Goal: Information Seeking & Learning: Learn about a topic

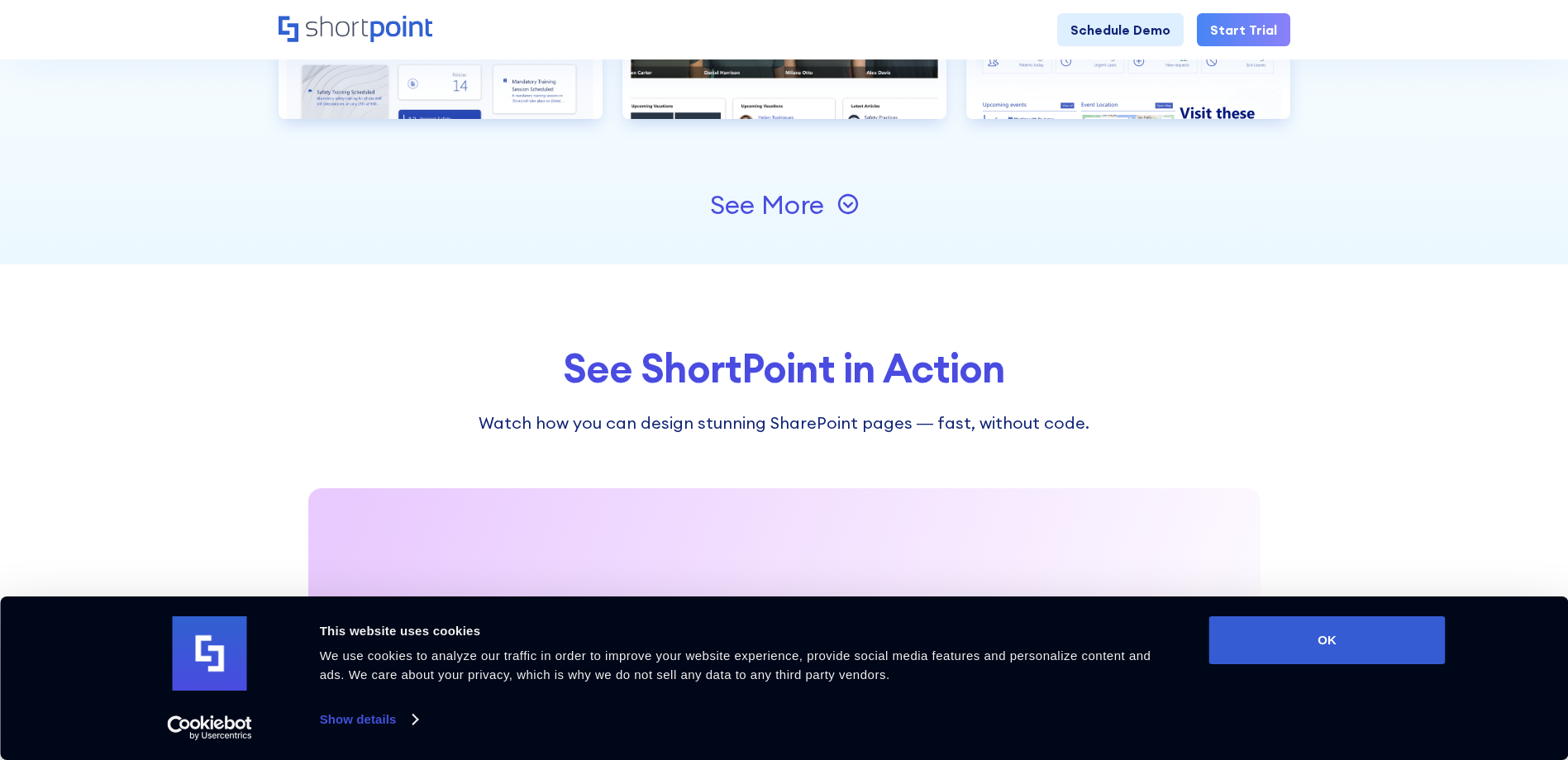
scroll to position [2066, 0]
click at [850, 204] on icon at bounding box center [848, 204] width 22 height 22
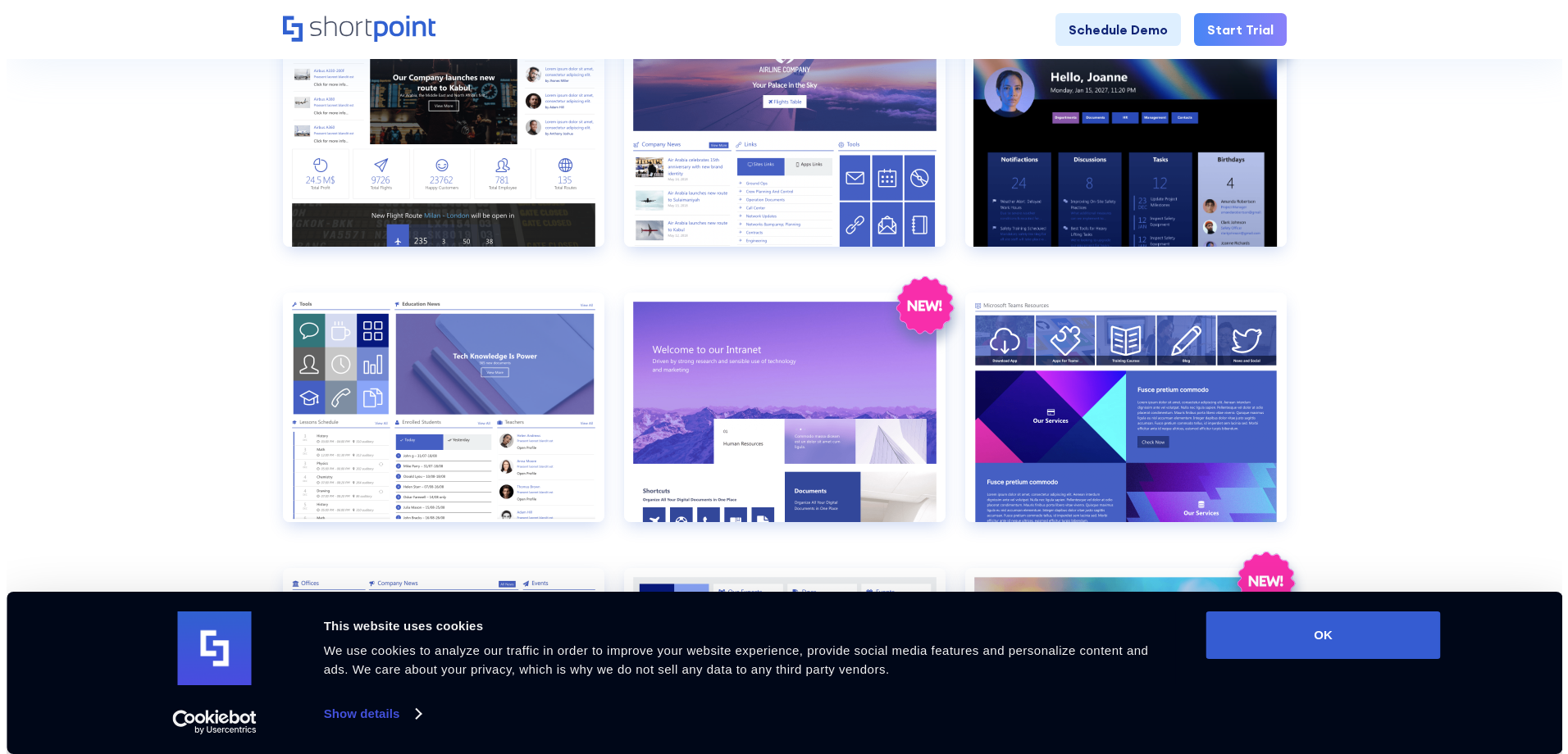
scroll to position [738, 0]
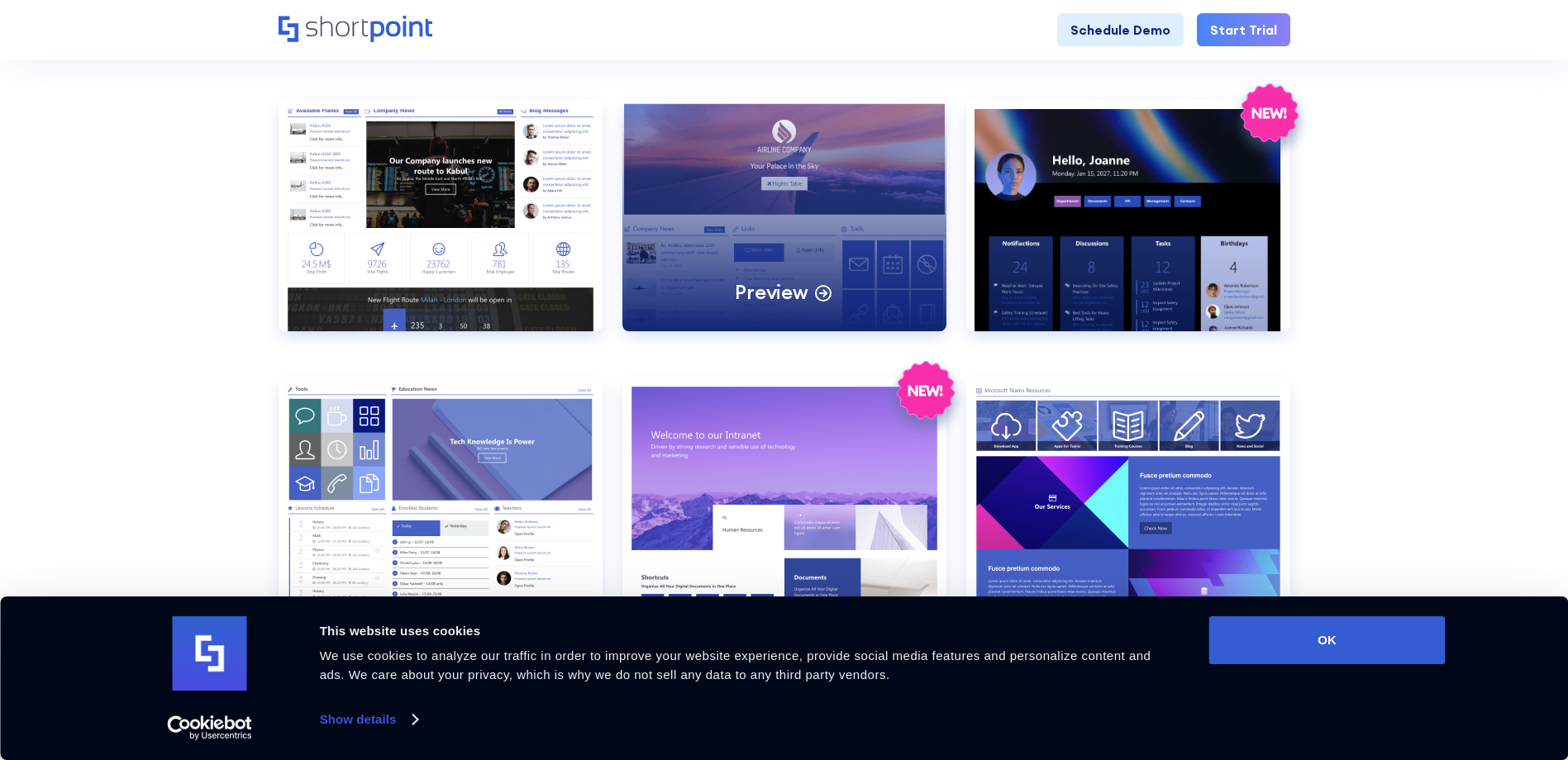
click at [786, 292] on p "Preview" at bounding box center [771, 291] width 73 height 25
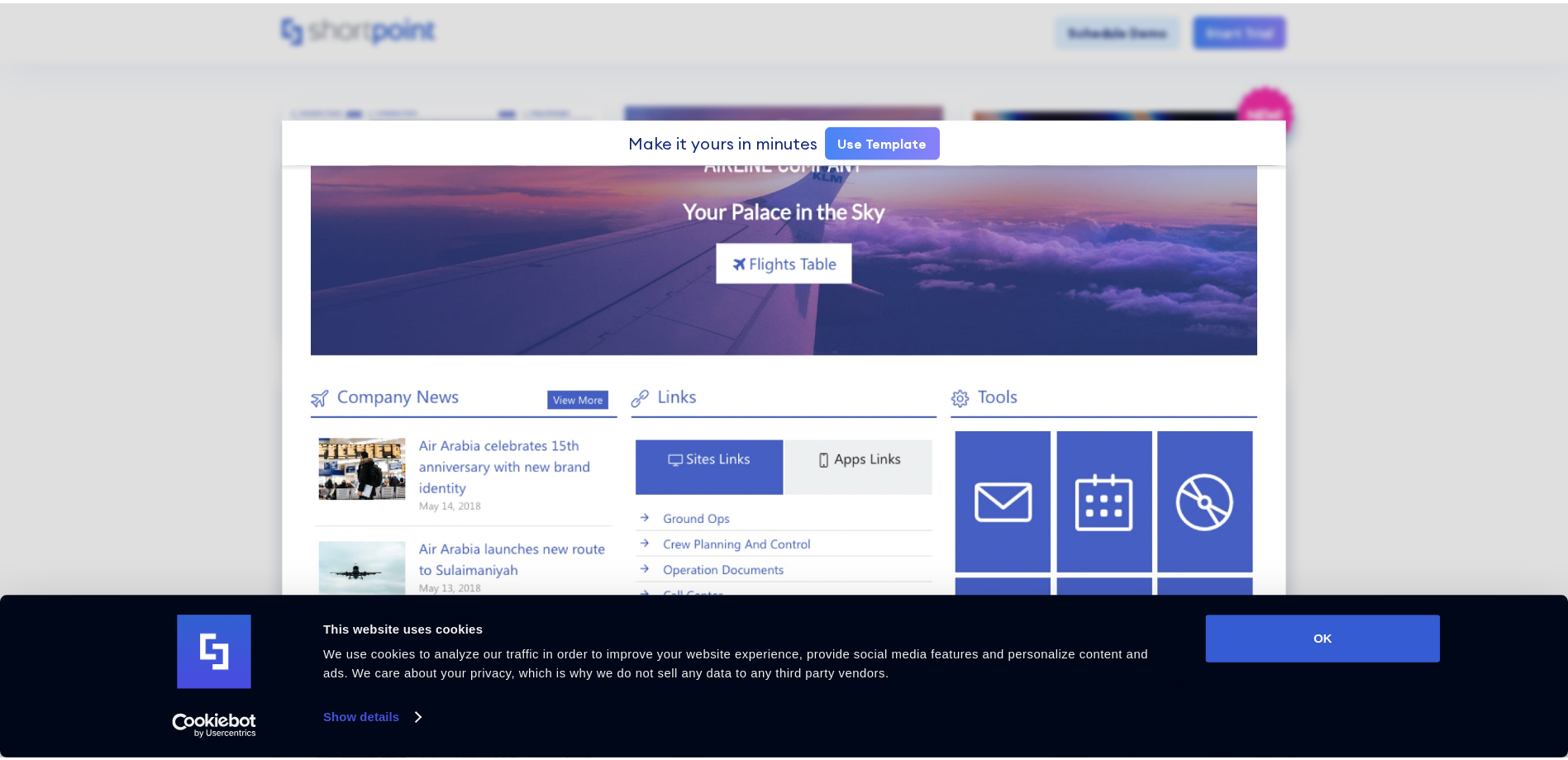
scroll to position [118, 0]
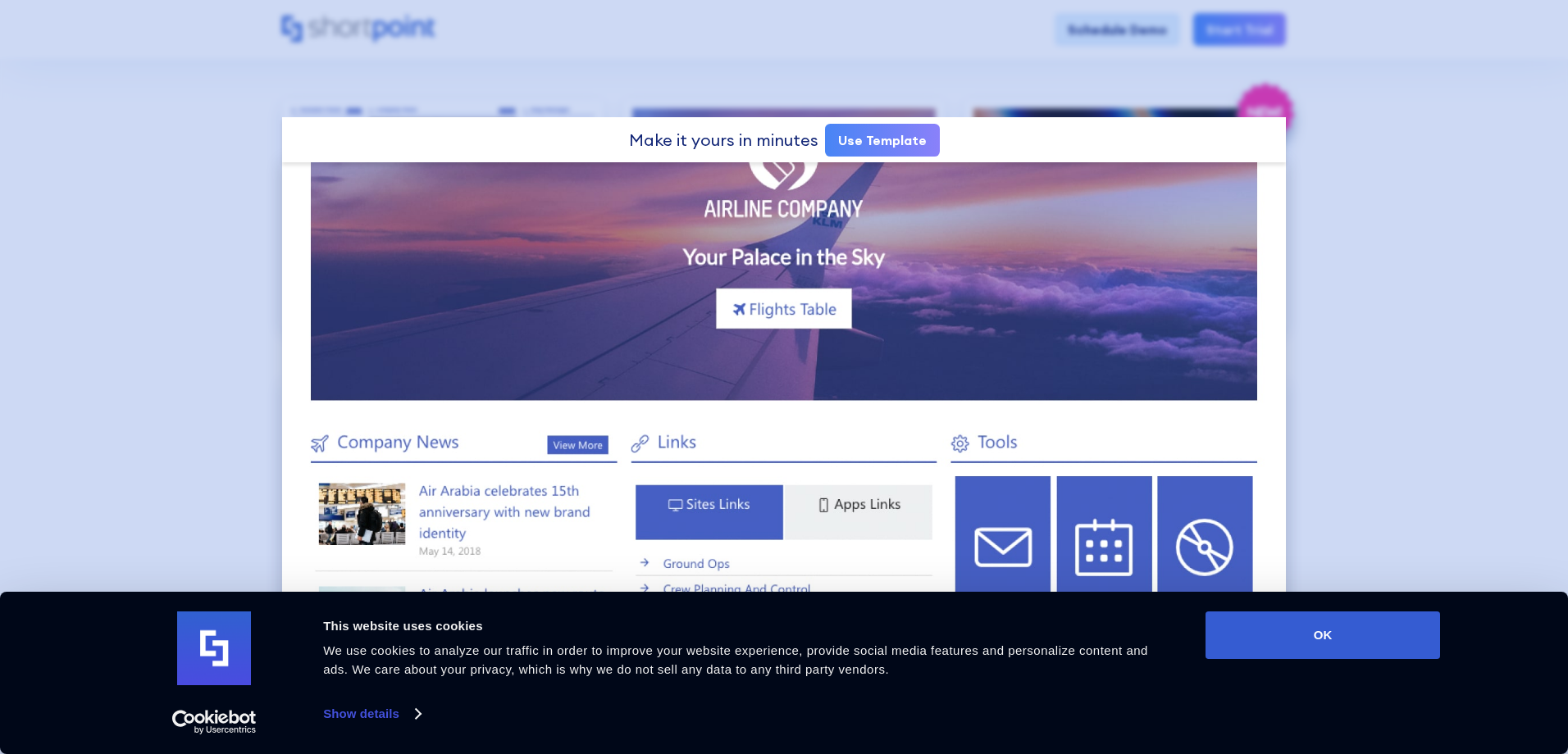
click at [1391, 110] on div at bounding box center [784, 377] width 1568 height 754
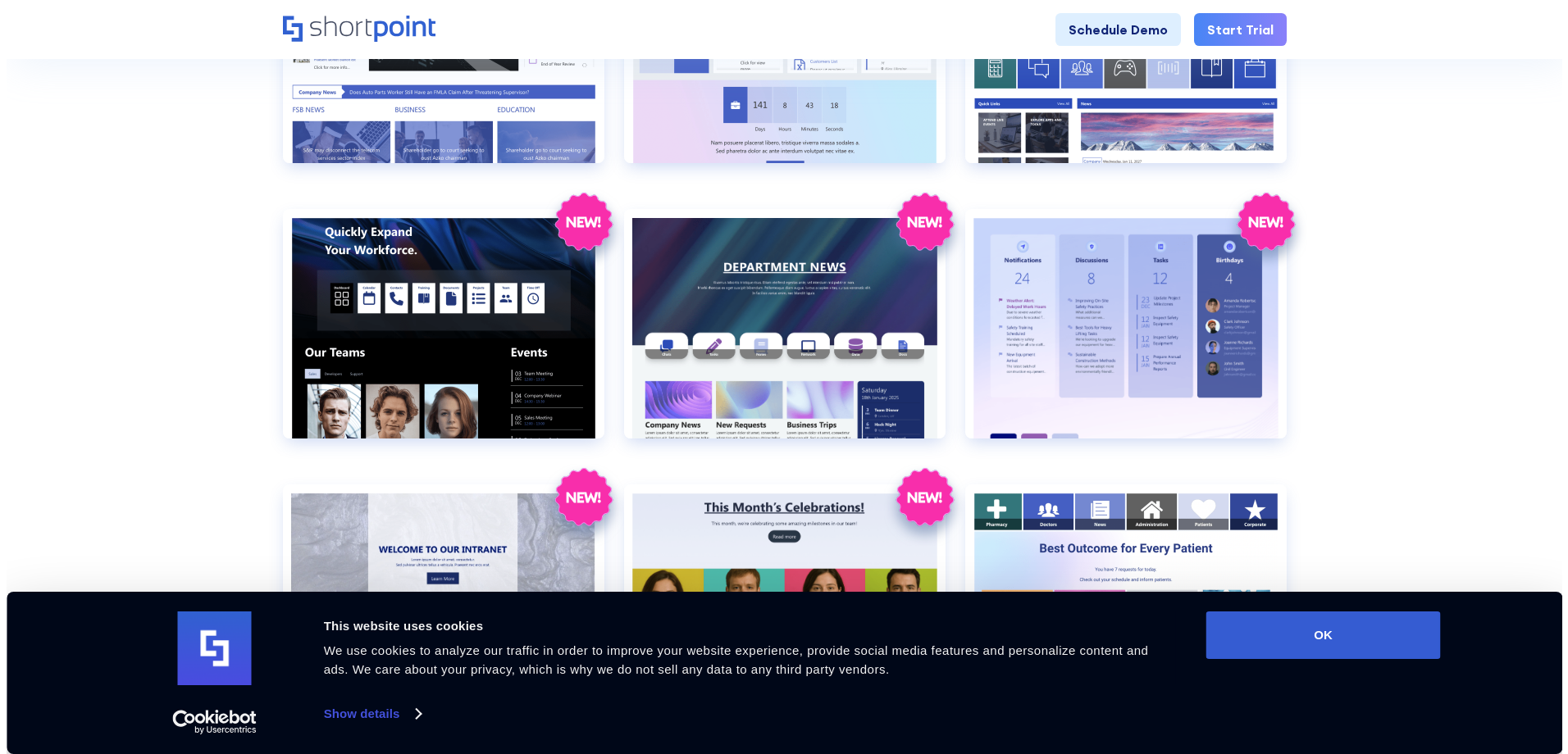
scroll to position [1475, 0]
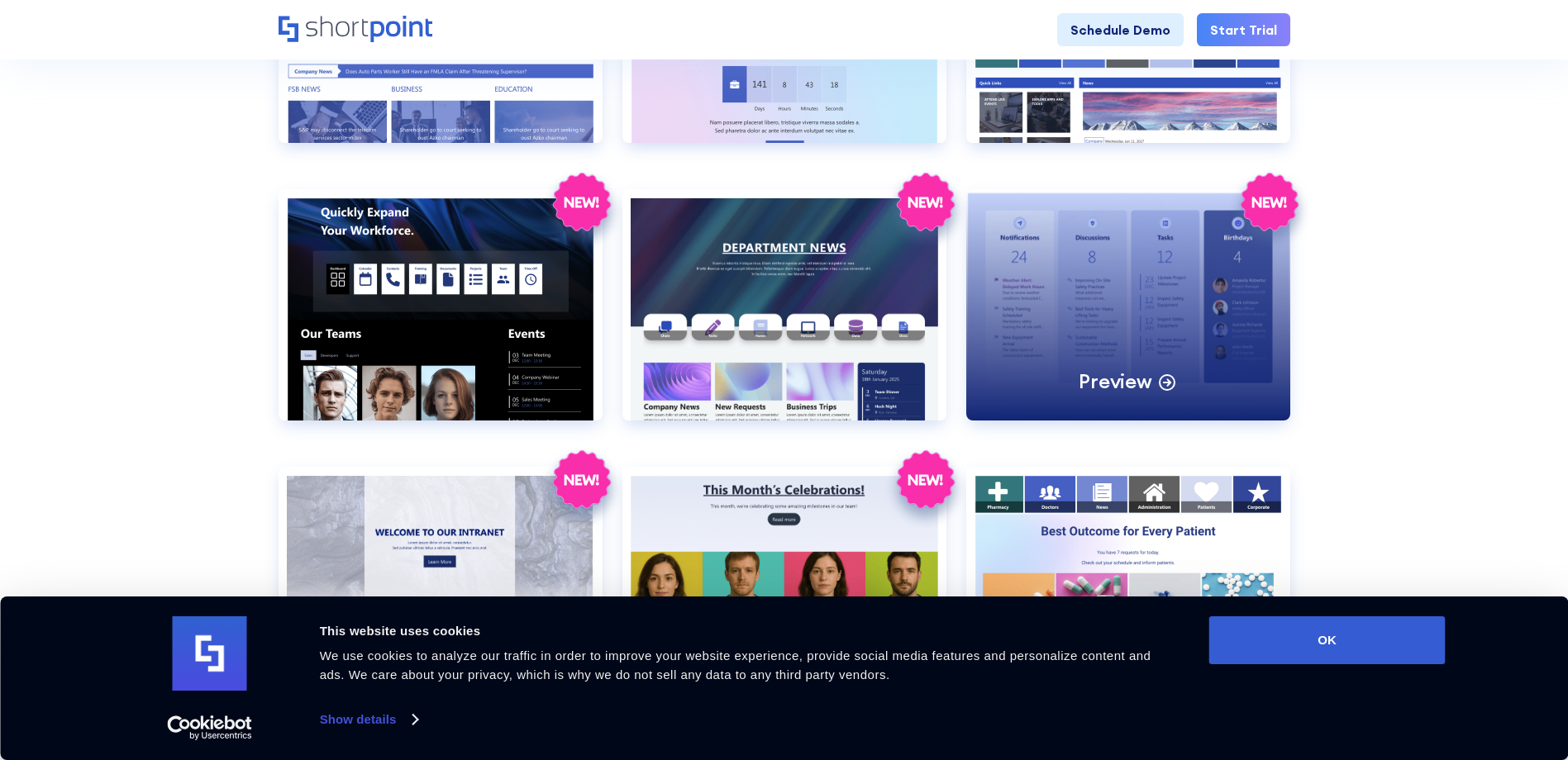
click at [1106, 333] on div "Preview" at bounding box center [1128, 305] width 324 height 231
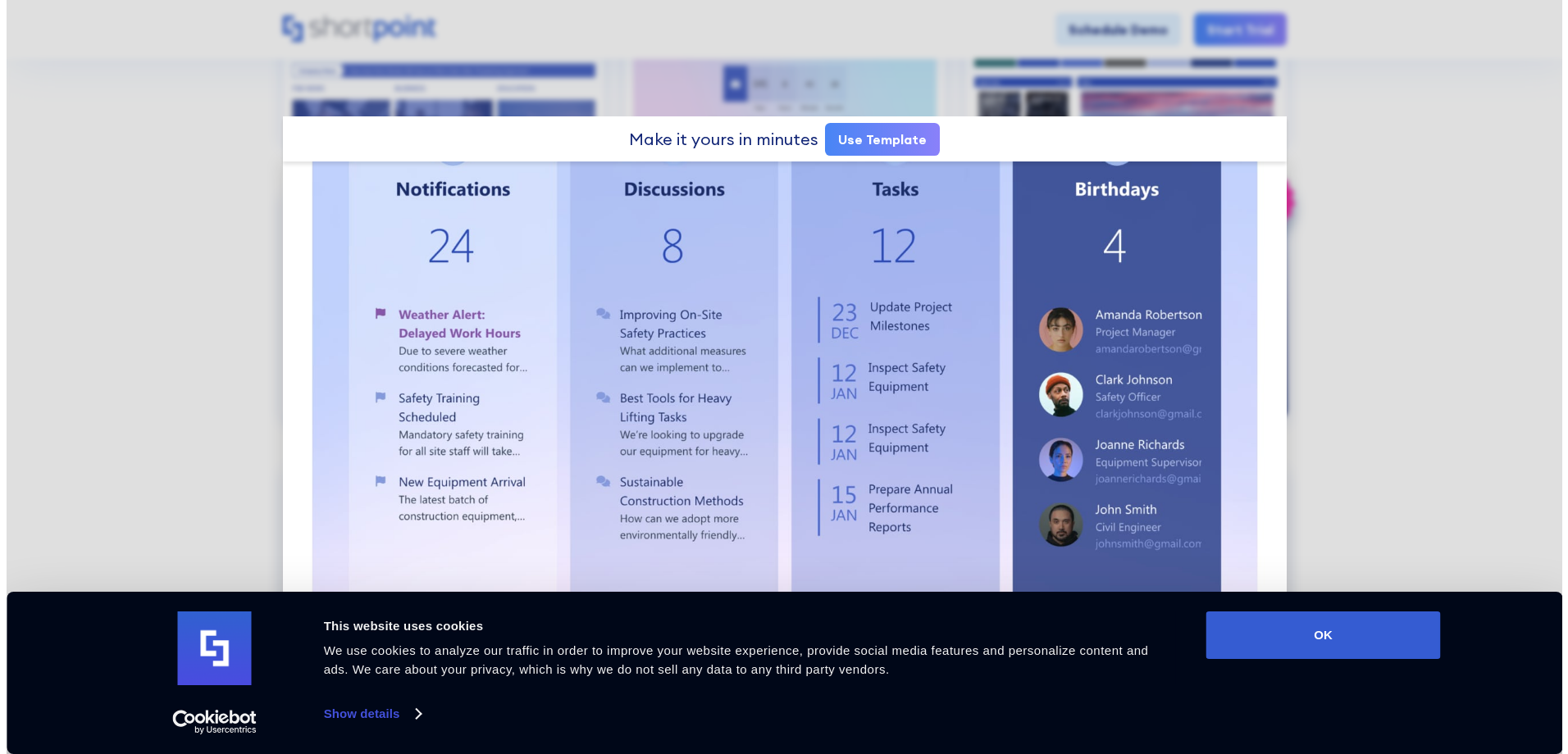
scroll to position [0, 0]
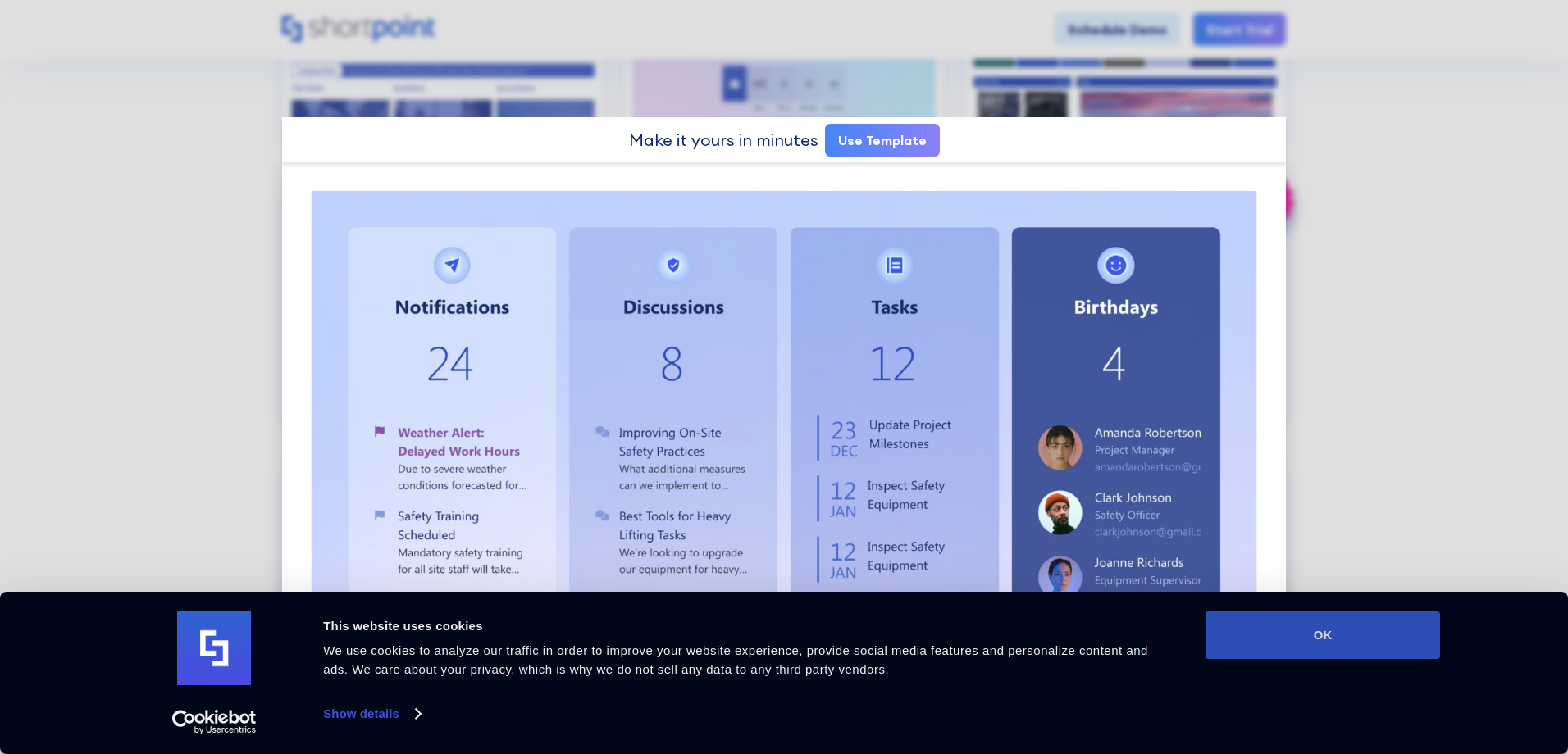
click at [1290, 637] on button "OK" at bounding box center [1323, 635] width 235 height 47
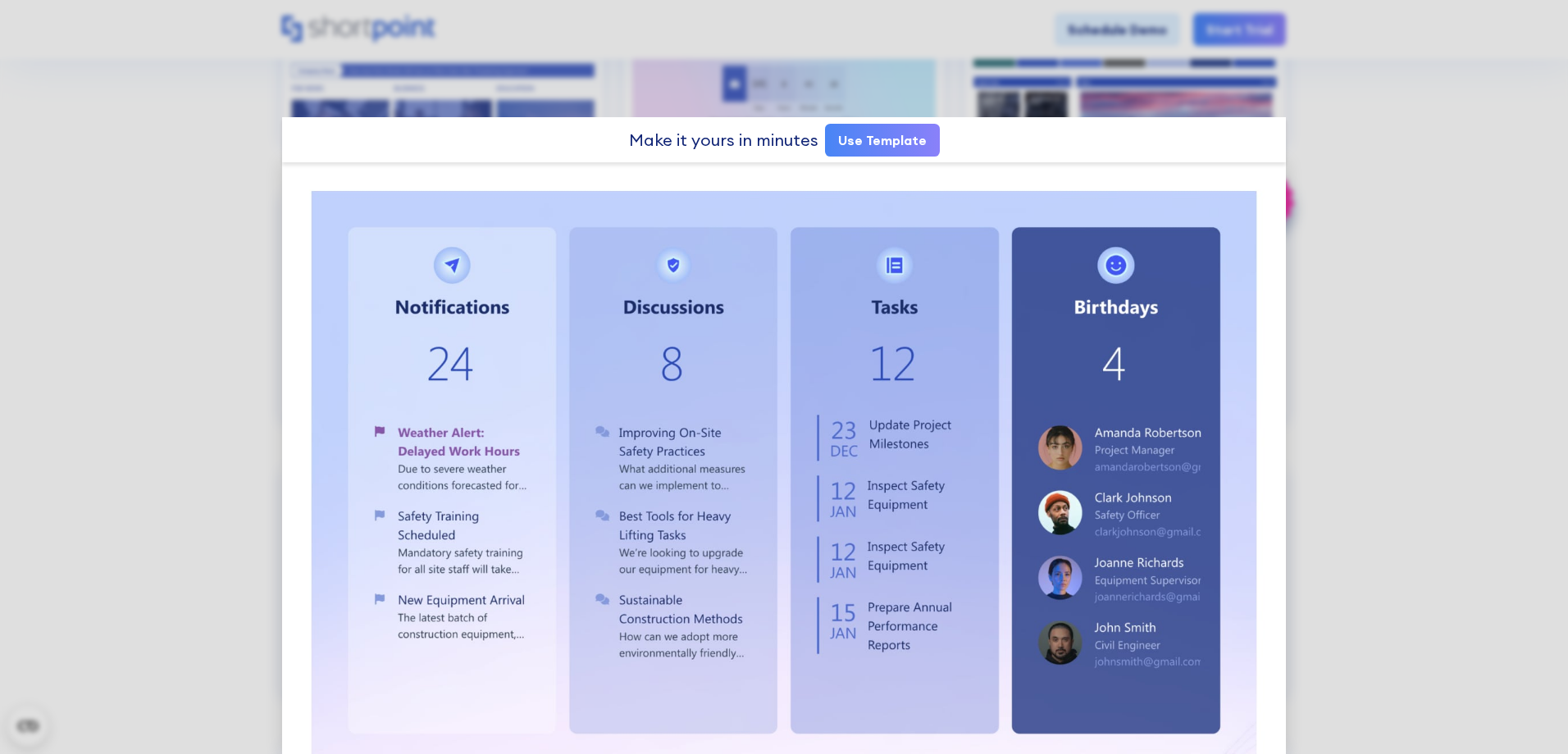
click at [1383, 112] on div at bounding box center [784, 377] width 1568 height 754
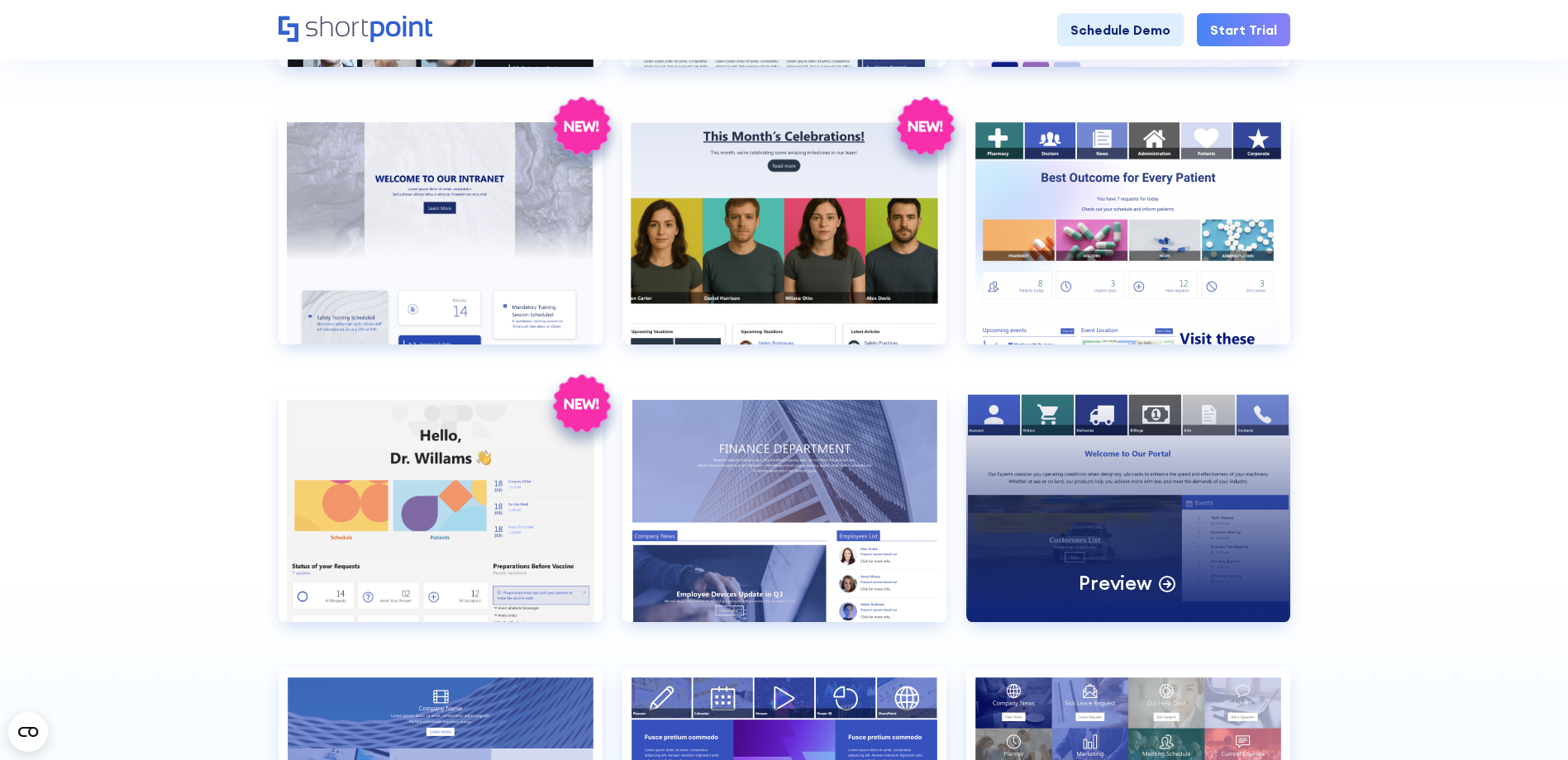
scroll to position [1901, 0]
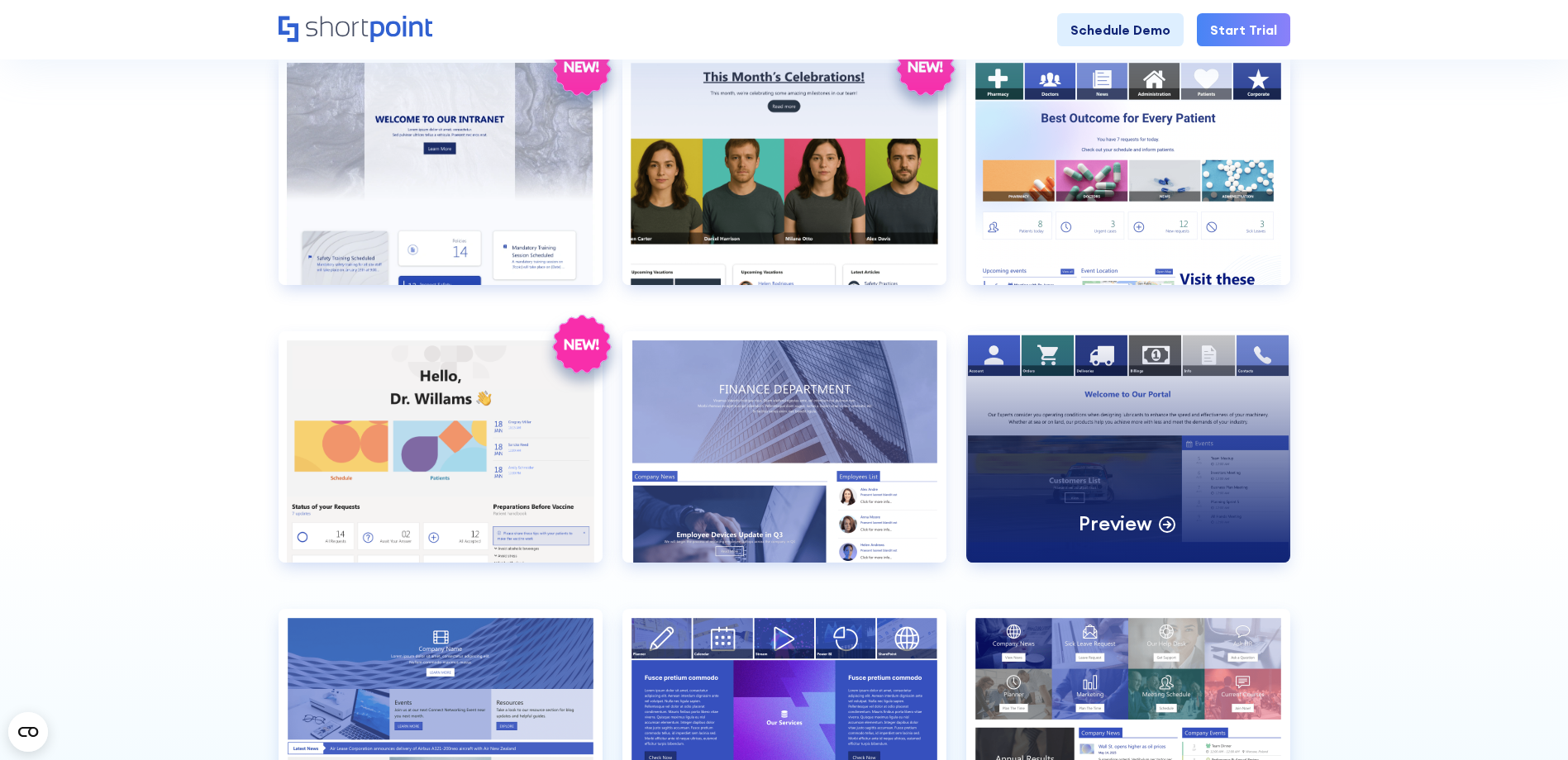
click at [1137, 447] on div "Preview" at bounding box center [1128, 447] width 324 height 231
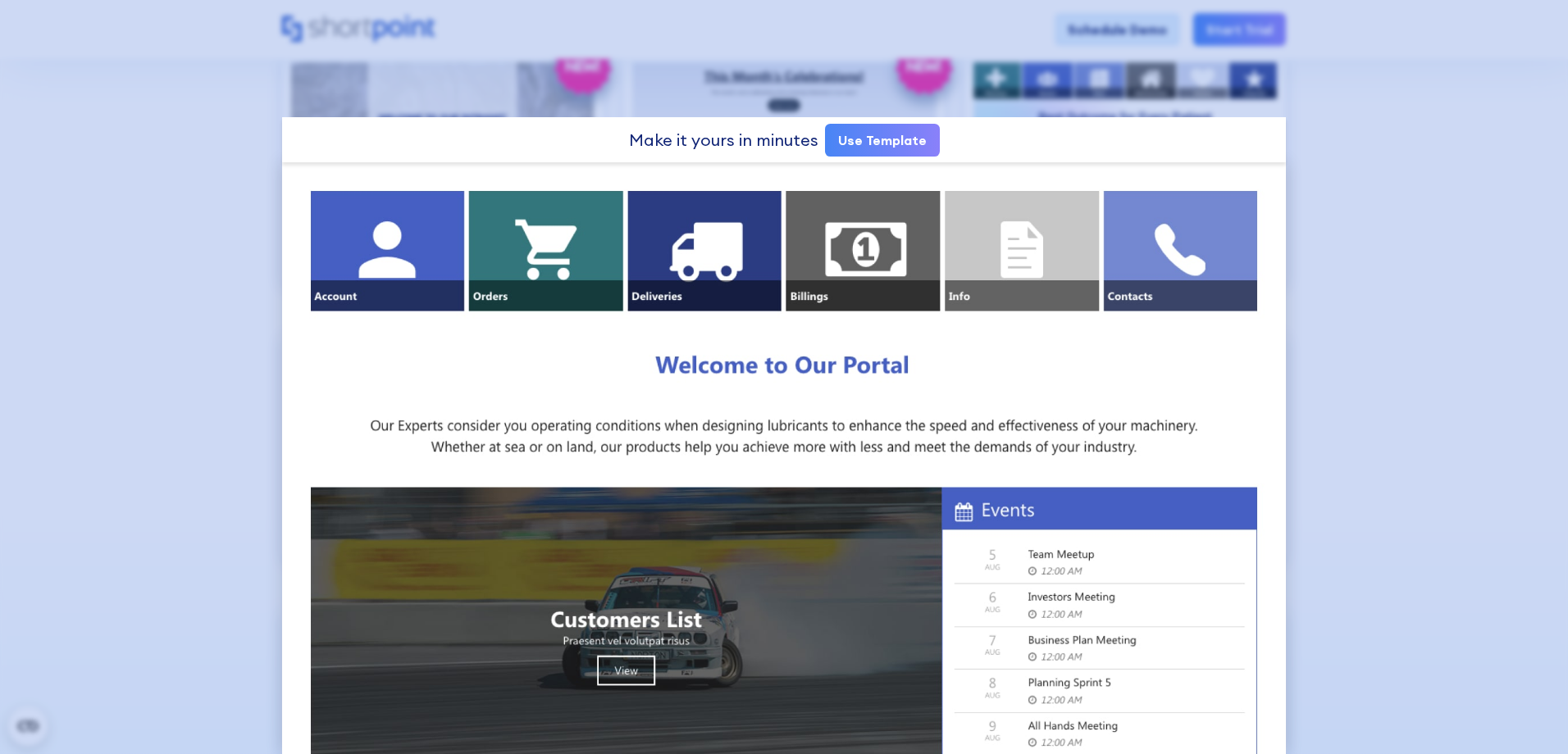
click at [1404, 372] on div at bounding box center [784, 377] width 1568 height 754
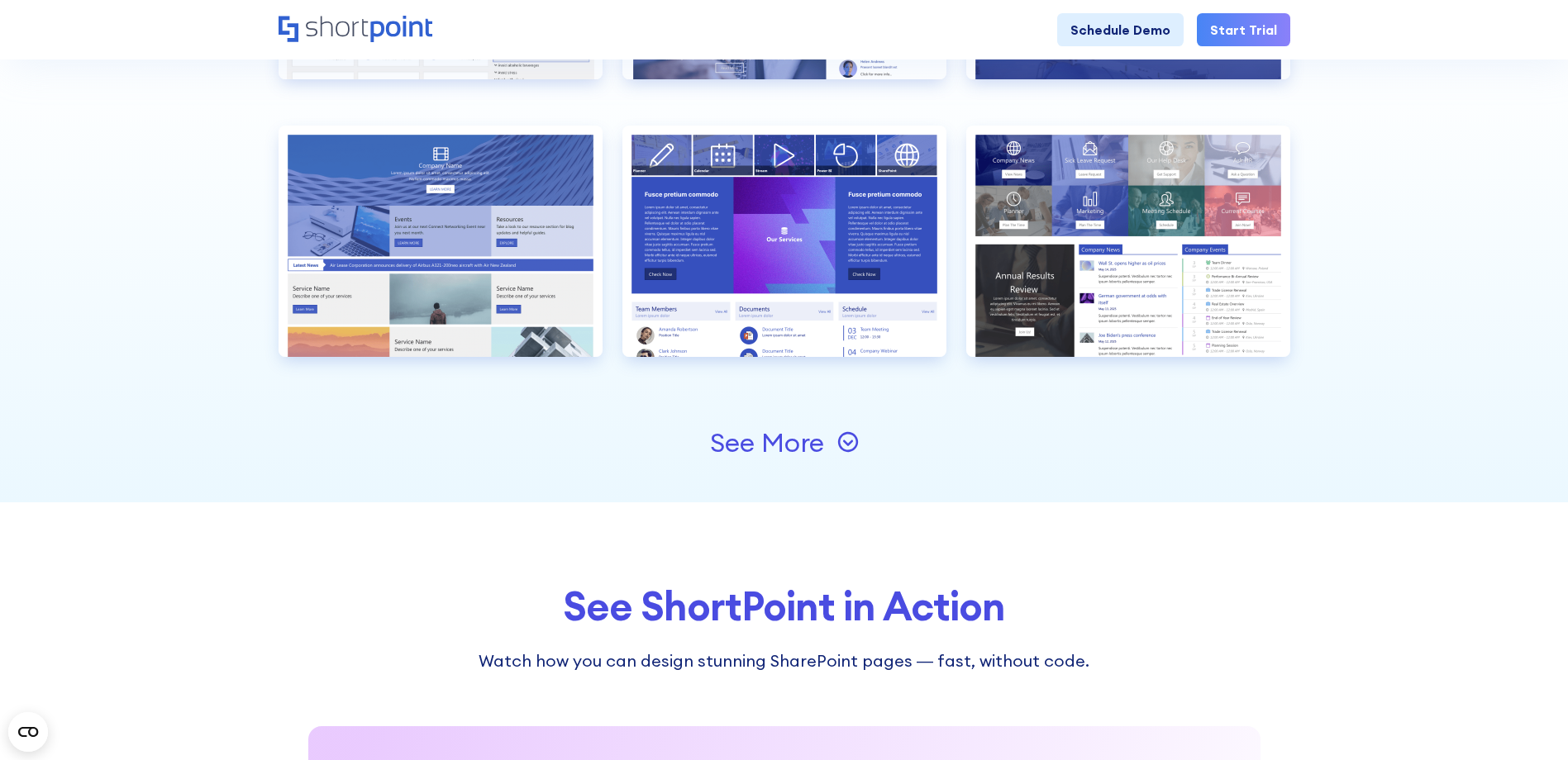
scroll to position [2397, 0]
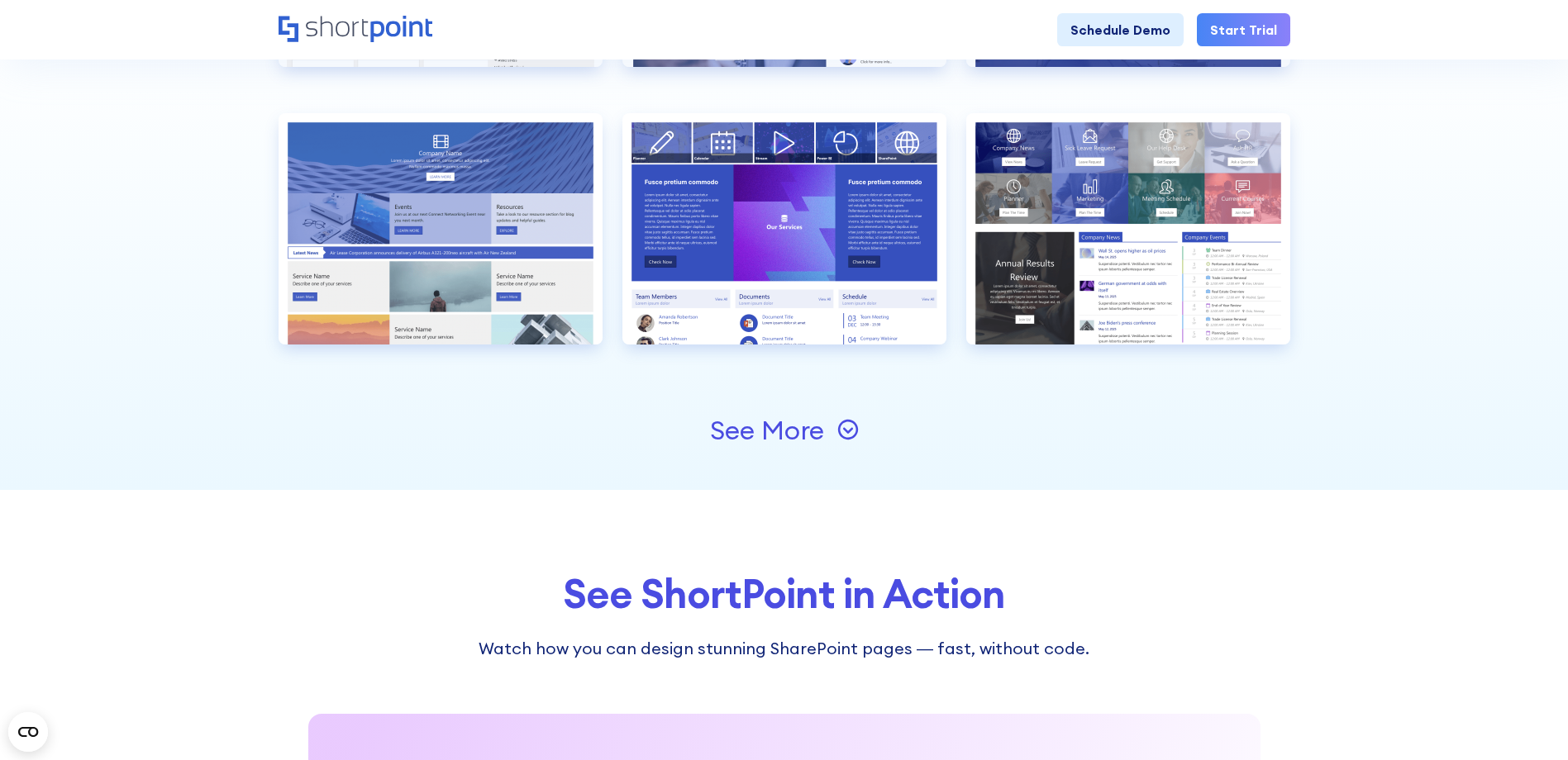
click at [779, 425] on div "See More" at bounding box center [766, 430] width 114 height 26
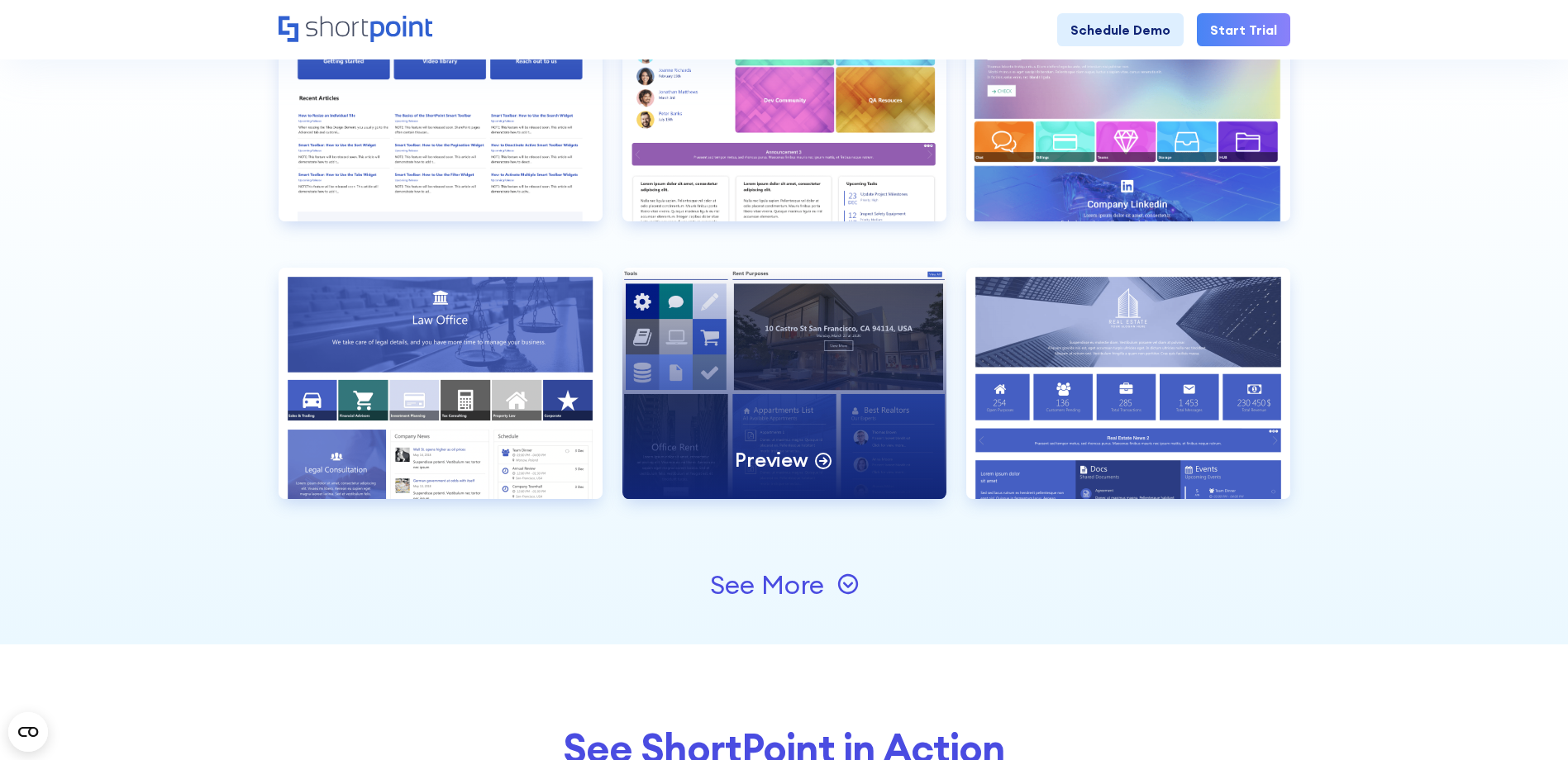
scroll to position [2892, 0]
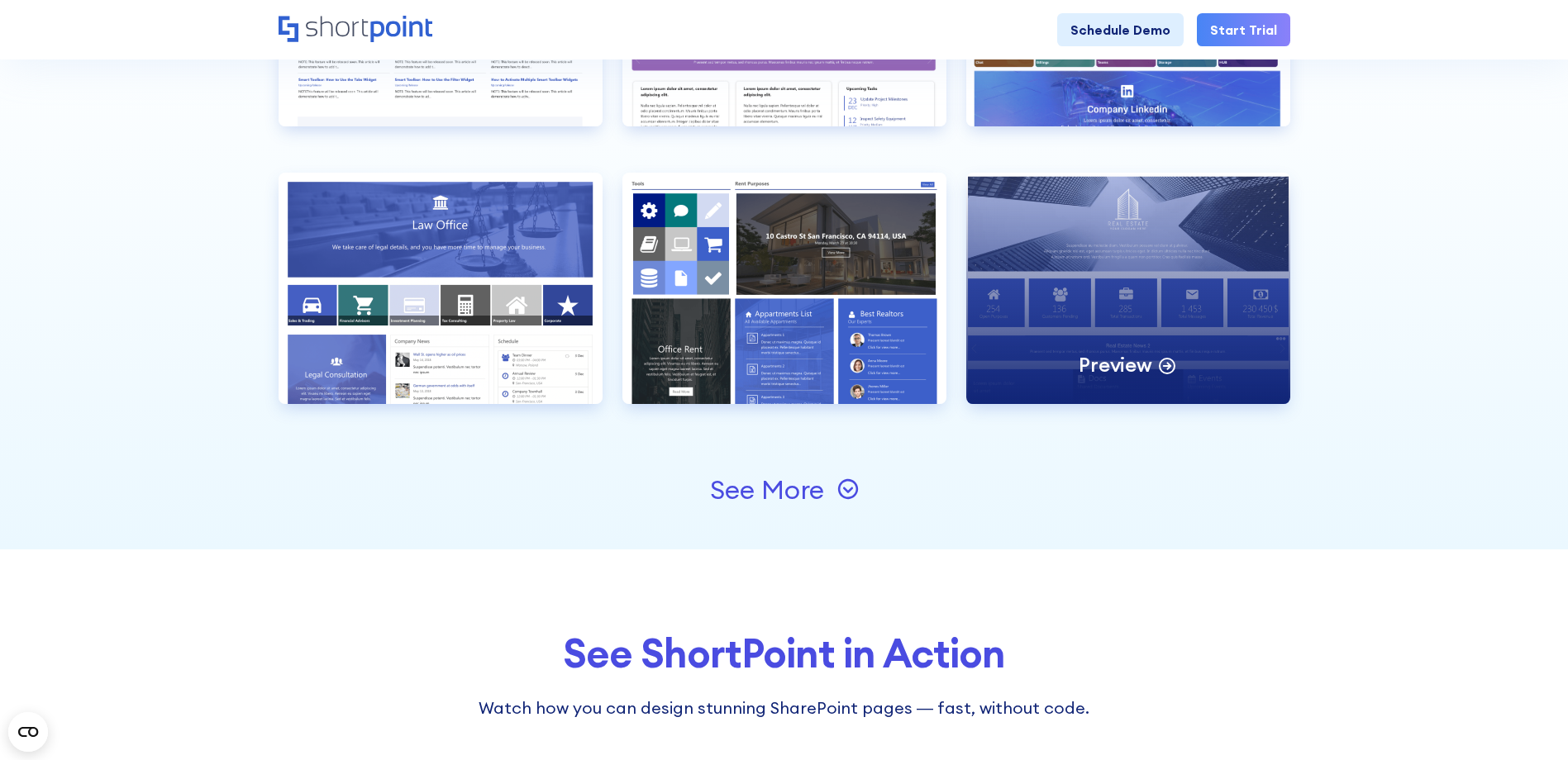
click at [1074, 363] on div "Preview" at bounding box center [1128, 289] width 324 height 231
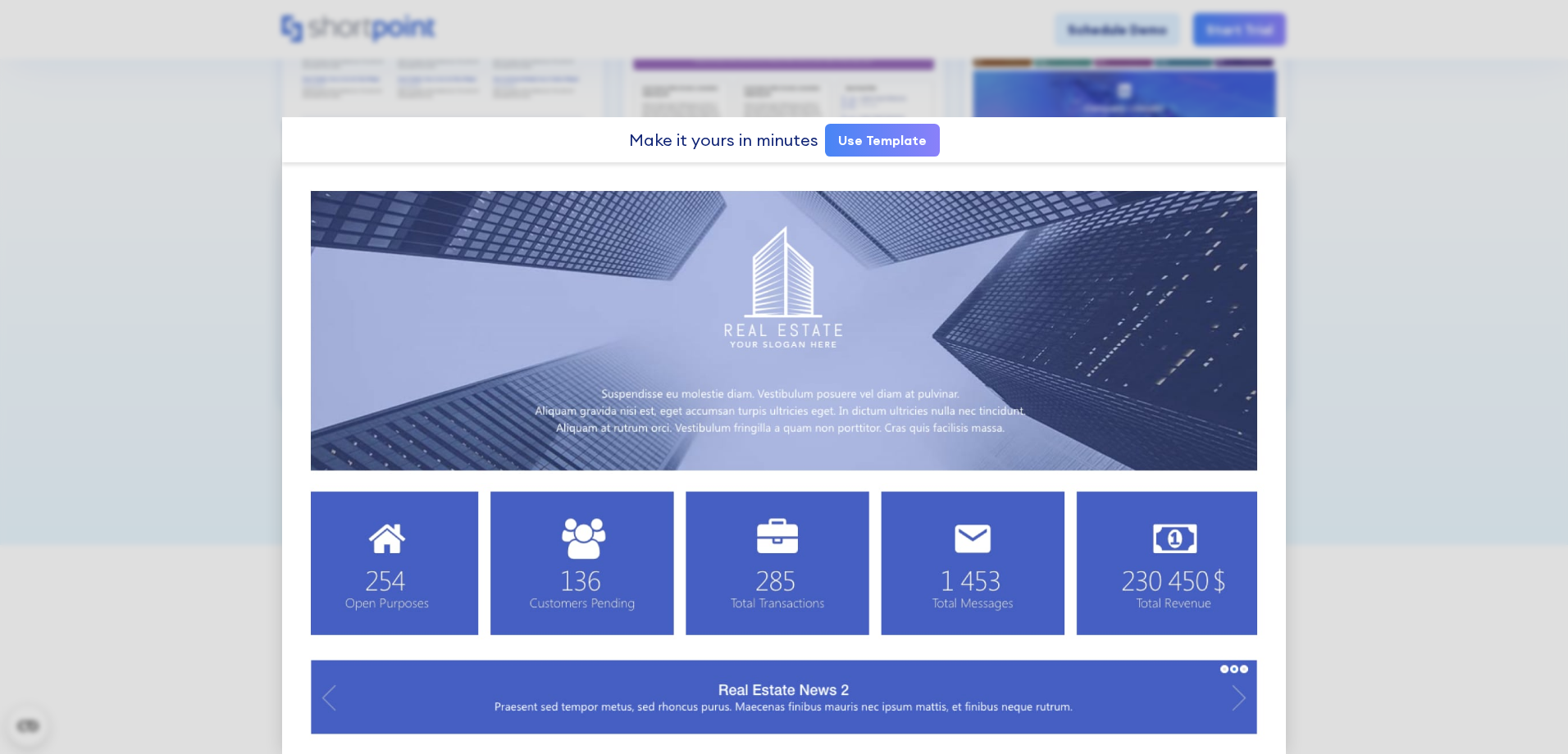
click at [1424, 409] on div at bounding box center [784, 377] width 1568 height 754
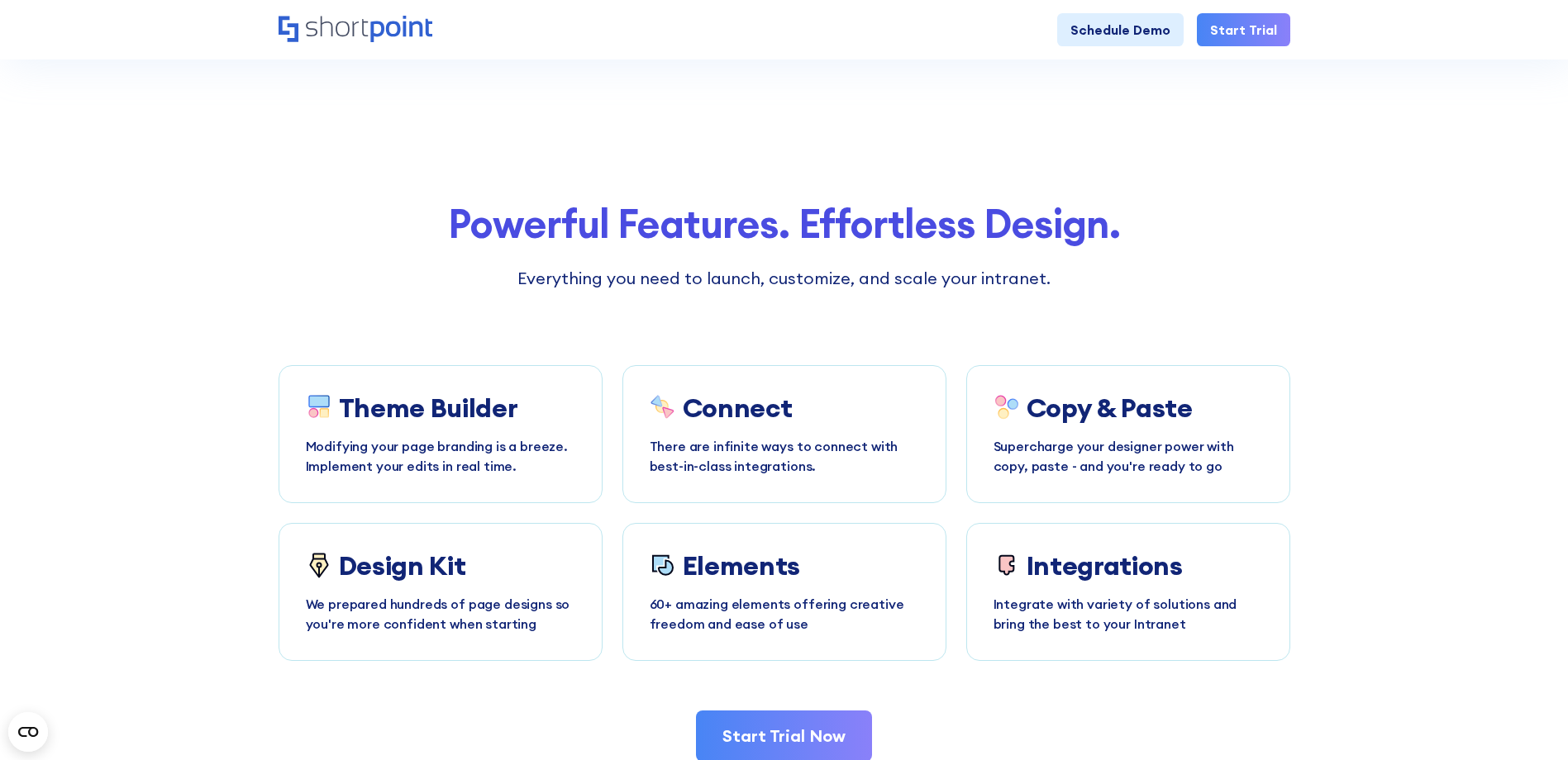
scroll to position [4297, 0]
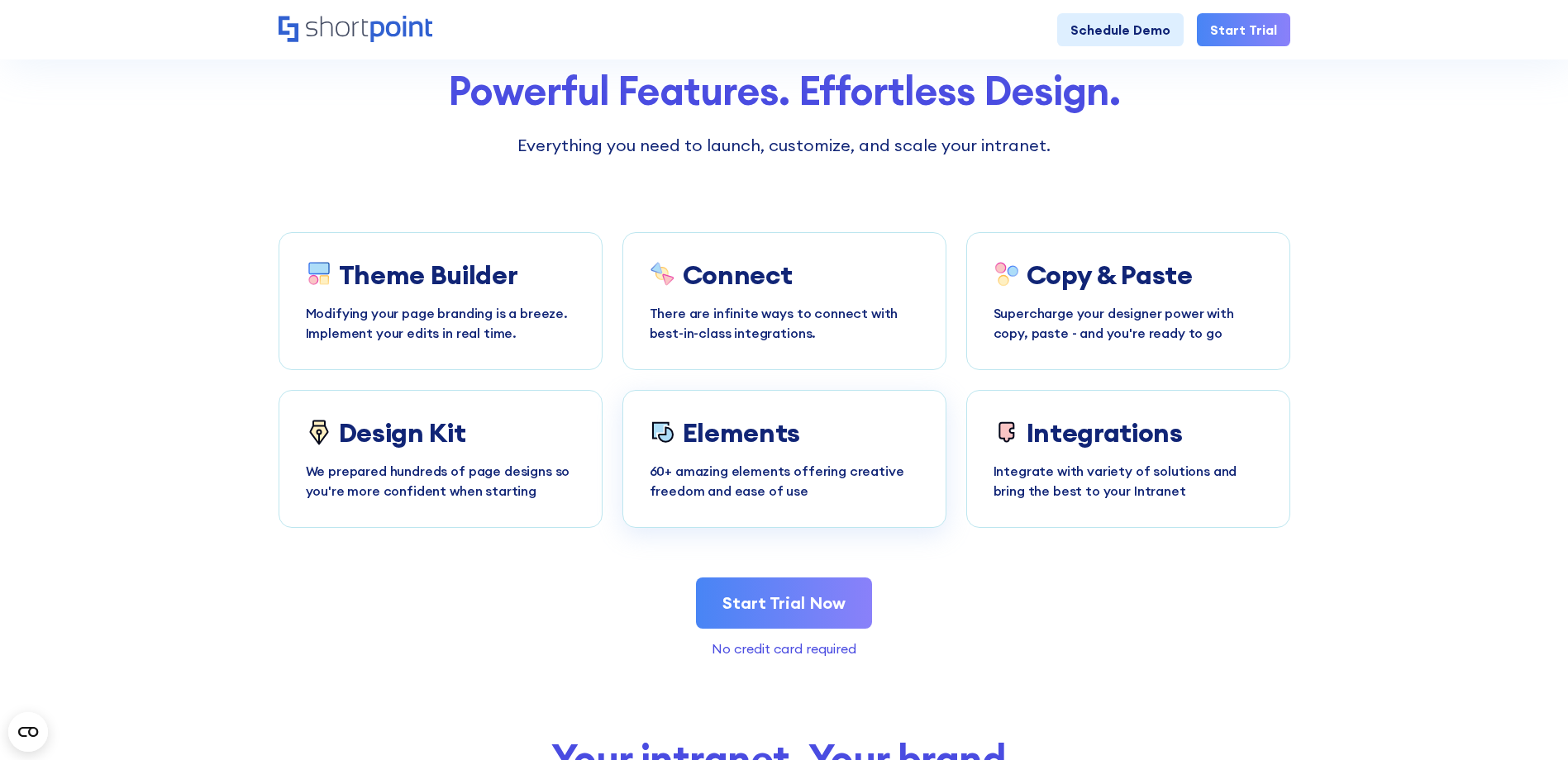
click at [765, 469] on p "60+ amazing elements offering creative freedom and ease of use" at bounding box center [784, 481] width 270 height 40
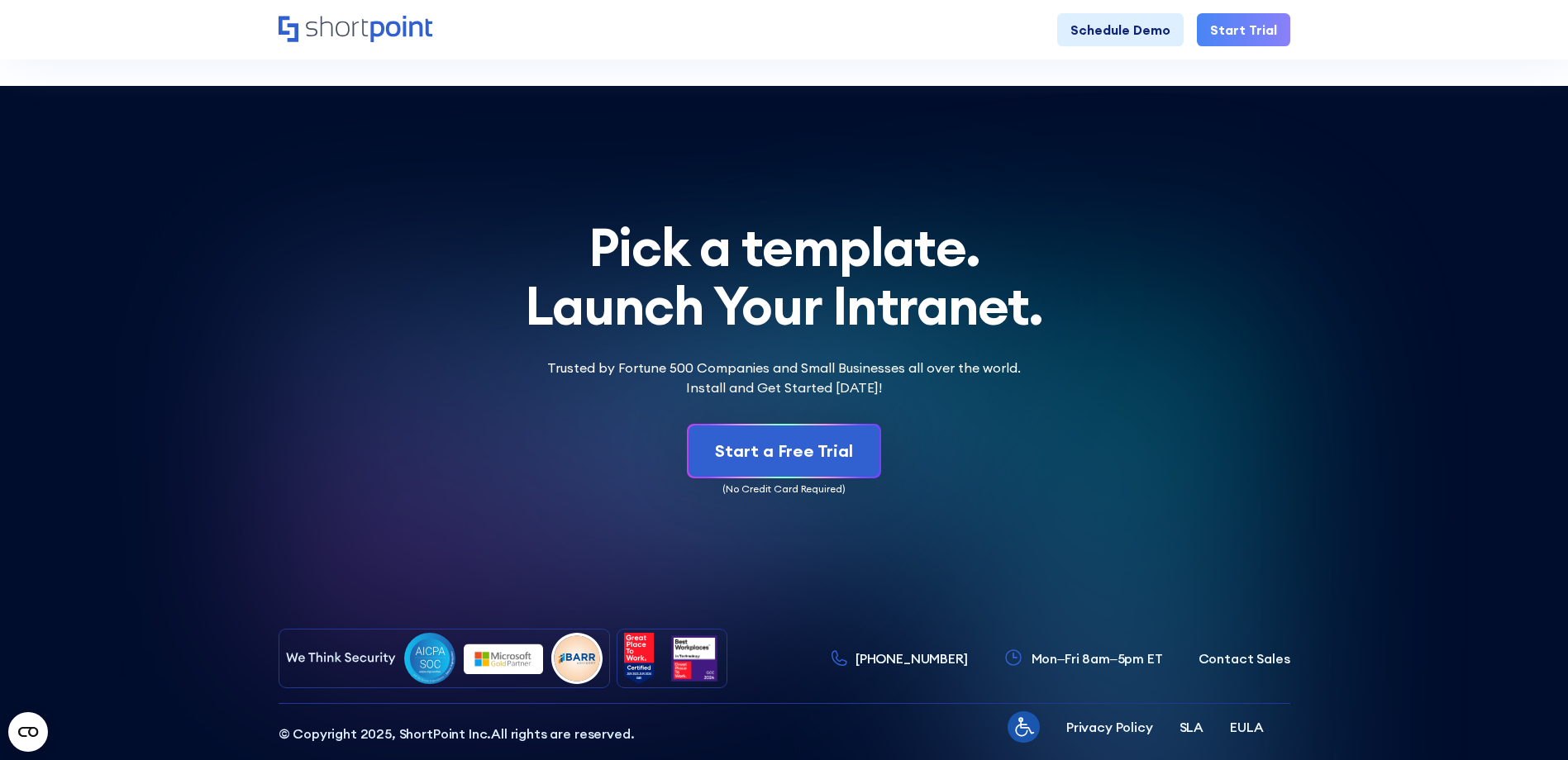
scroll to position [5867, 0]
